Goal: Information Seeking & Learning: Learn about a topic

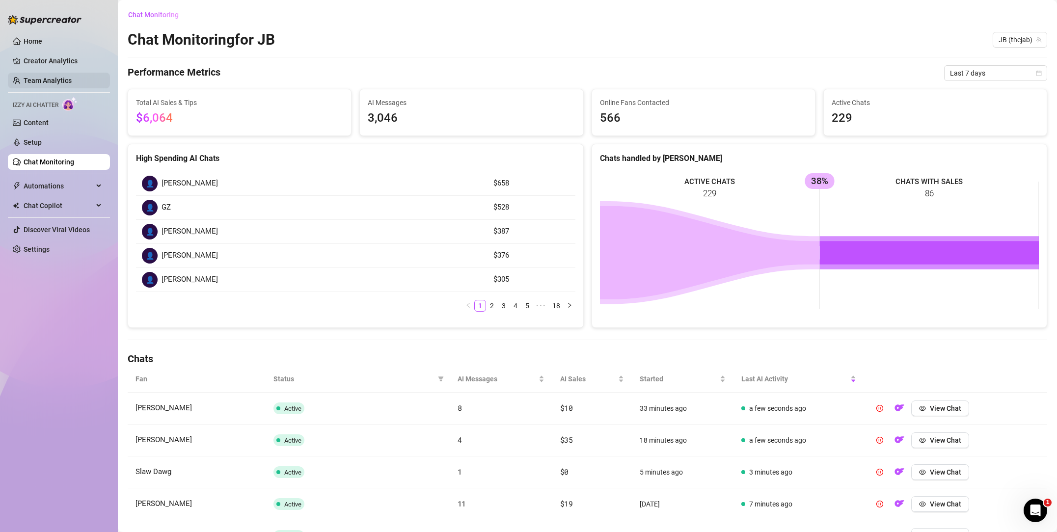
click at [53, 78] on link "Team Analytics" at bounding box center [48, 81] width 48 height 8
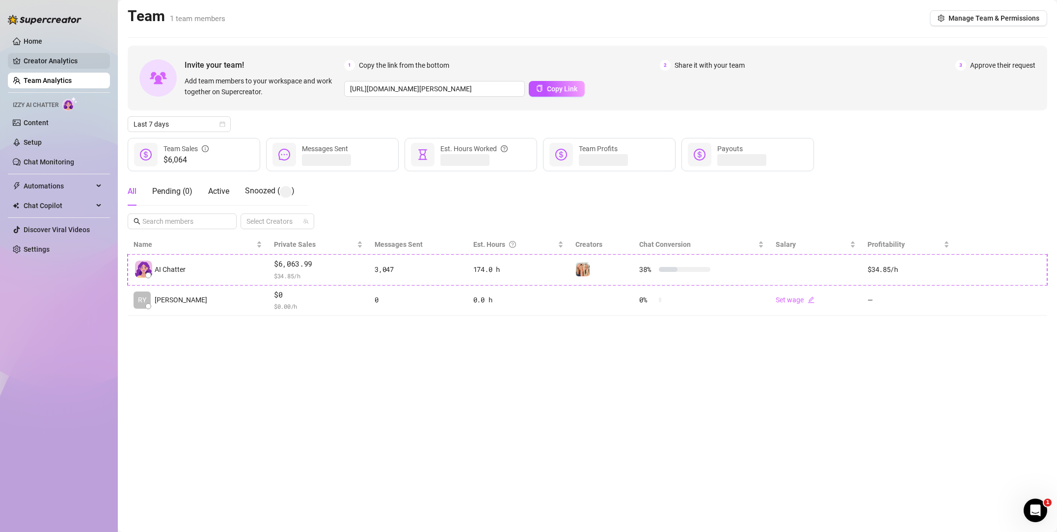
click at [49, 61] on link "Creator Analytics" at bounding box center [63, 61] width 79 height 16
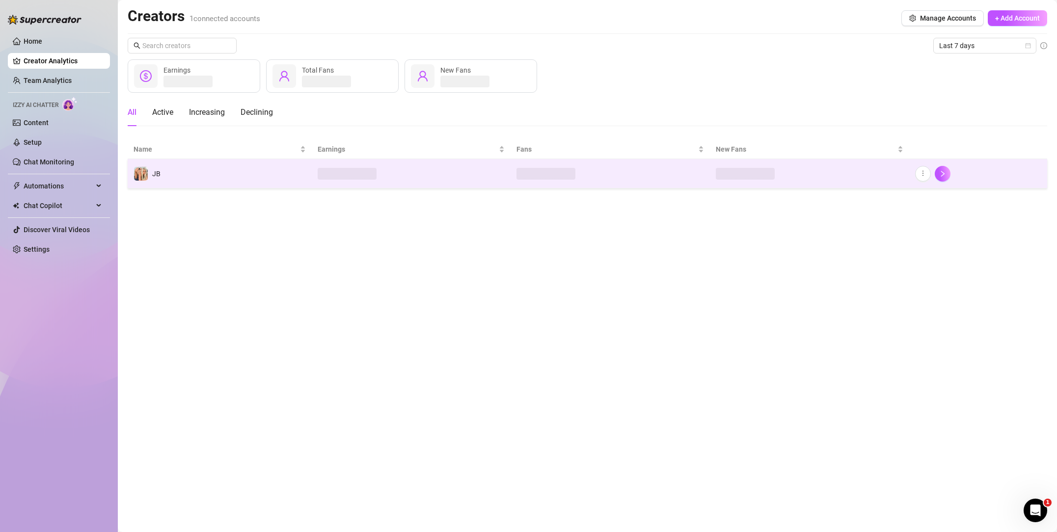
click at [231, 170] on td "JB" at bounding box center [220, 173] width 184 height 29
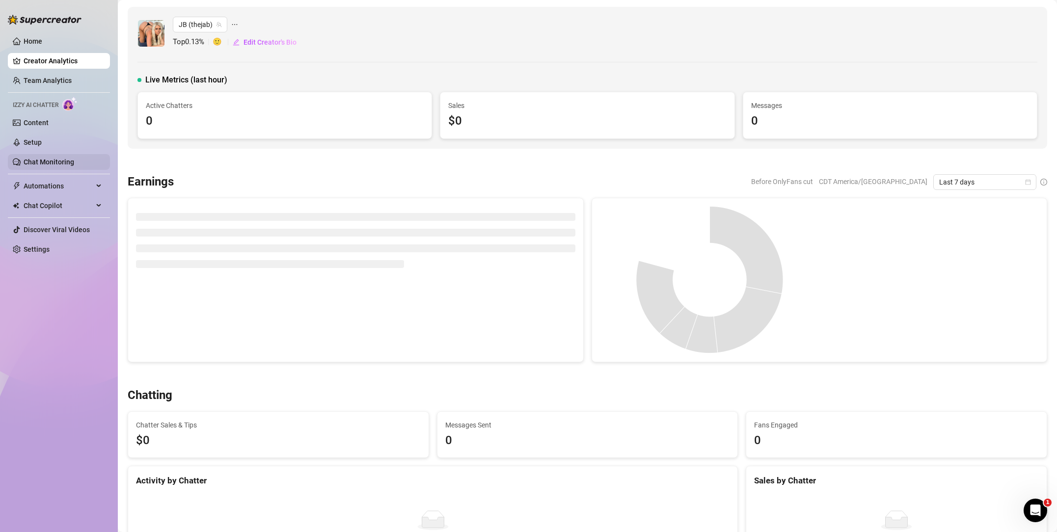
click at [56, 166] on link "Chat Monitoring" at bounding box center [49, 162] width 51 height 8
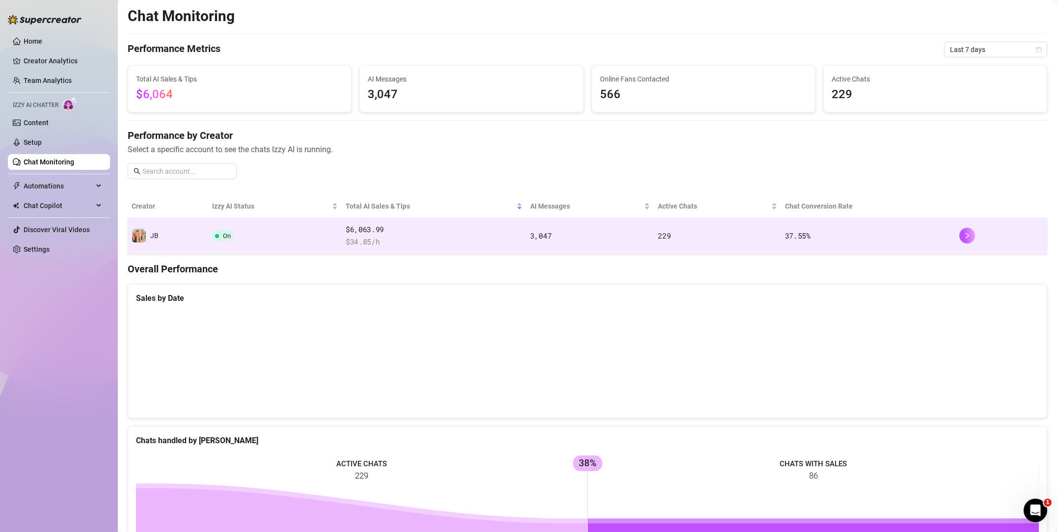
click at [281, 231] on td "On" at bounding box center [275, 236] width 134 height 36
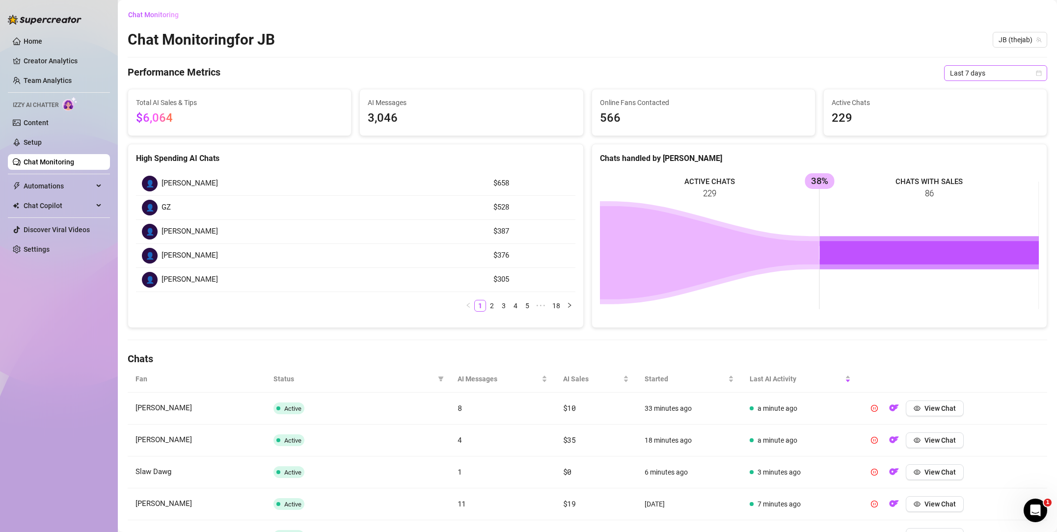
click at [963, 74] on span "Last 7 days" at bounding box center [995, 73] width 91 height 15
click at [971, 121] on div "Last 30 days" at bounding box center [995, 124] width 87 height 11
click at [67, 79] on link "Team Analytics" at bounding box center [48, 81] width 48 height 8
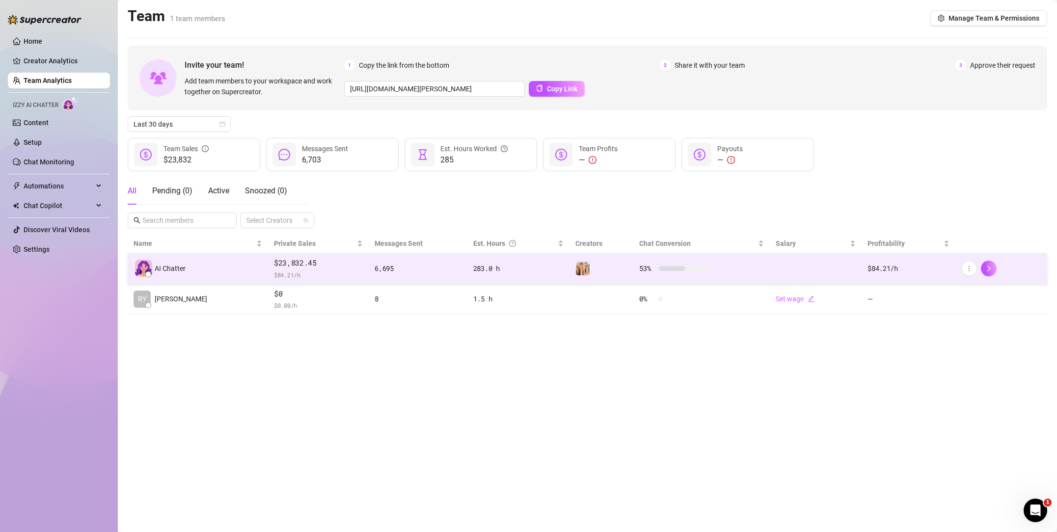
click at [306, 261] on span "$23,832.45" at bounding box center [318, 263] width 89 height 12
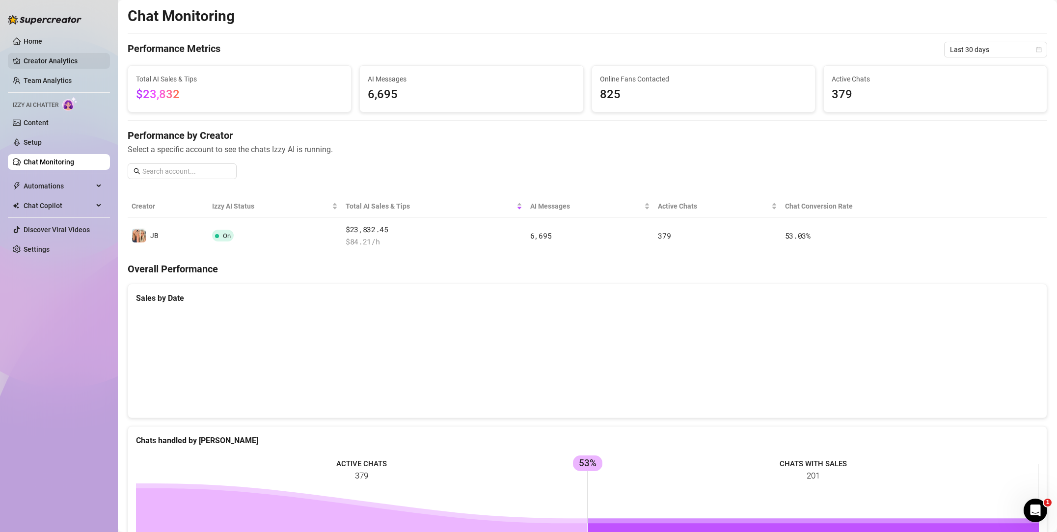
click at [57, 61] on link "Creator Analytics" at bounding box center [63, 61] width 79 height 16
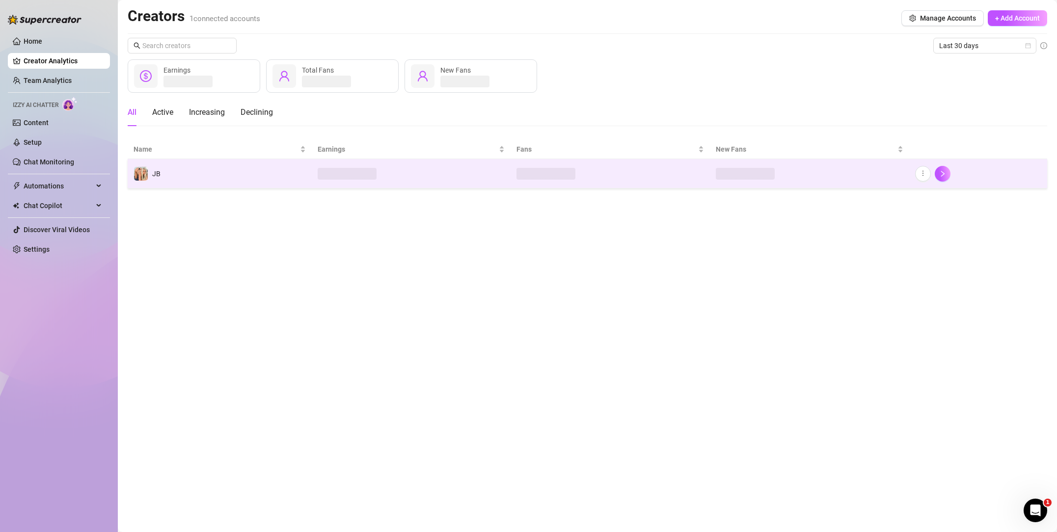
click at [600, 163] on td at bounding box center [610, 173] width 199 height 29
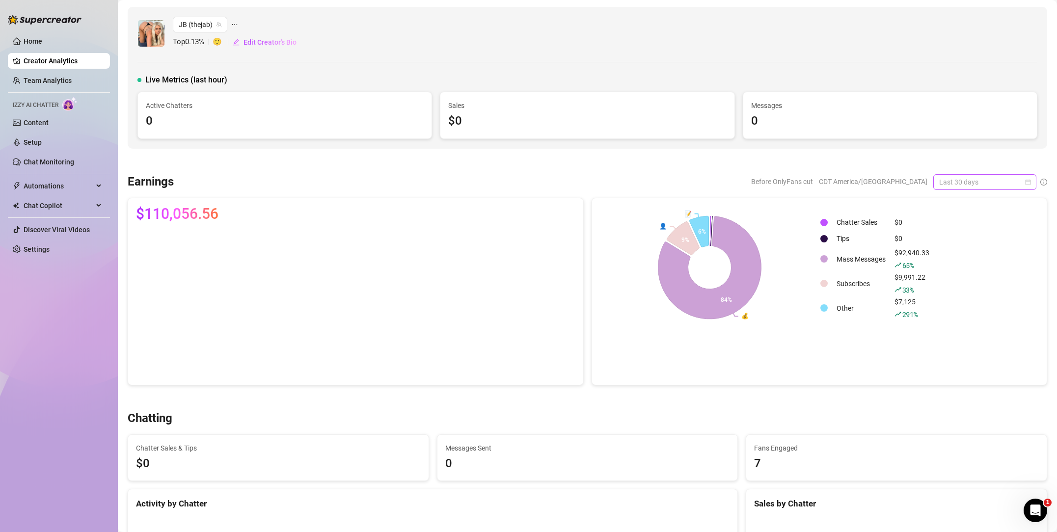
click at [950, 178] on span "Last 30 days" at bounding box center [984, 182] width 91 height 15
click at [951, 242] on div "Last 90 days" at bounding box center [984, 249] width 99 height 16
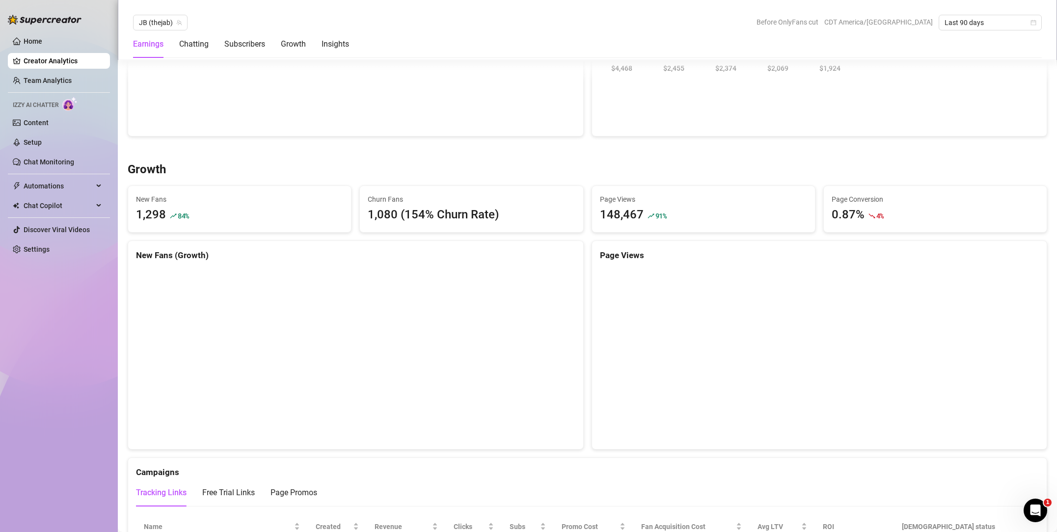
scroll to position [767, 0]
